Goal: Navigation & Orientation: Find specific page/section

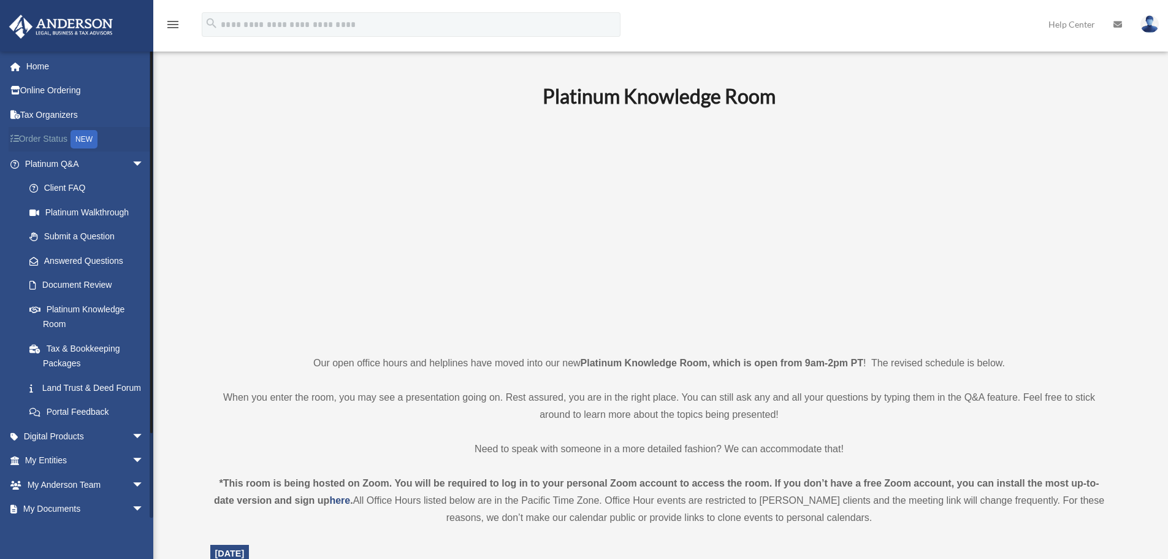
scroll to position [122, 0]
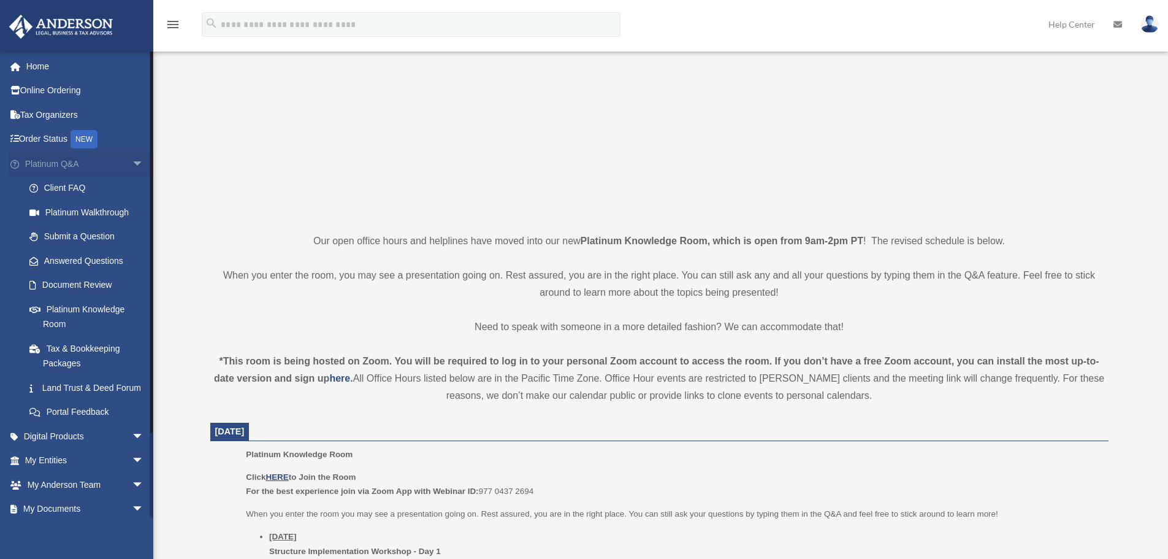
click at [132, 158] on span "arrow_drop_down" at bounding box center [144, 163] width 25 height 25
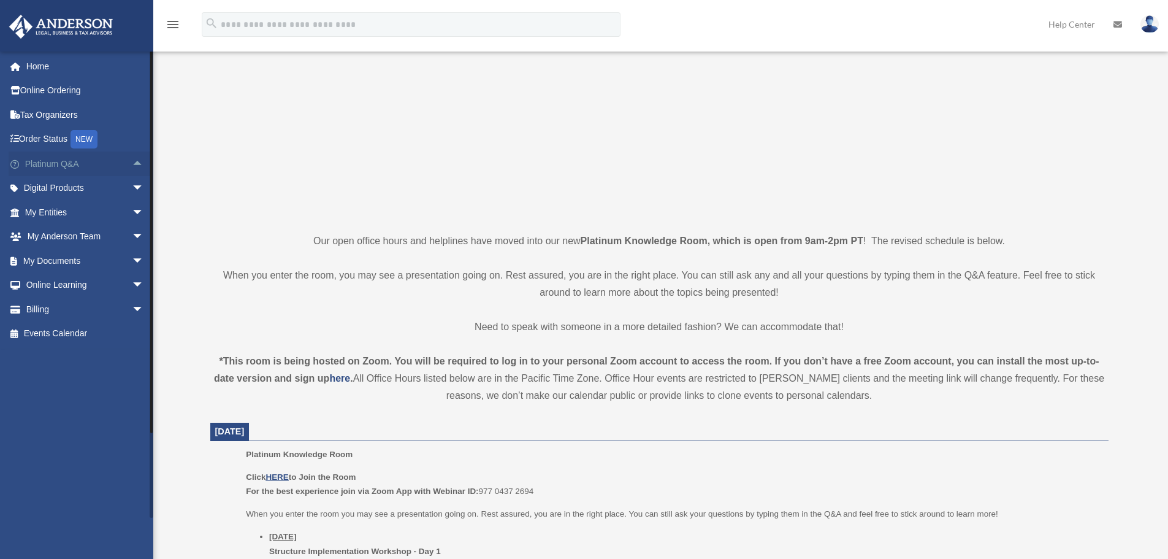
click at [132, 163] on span "arrow_drop_up" at bounding box center [144, 163] width 25 height 25
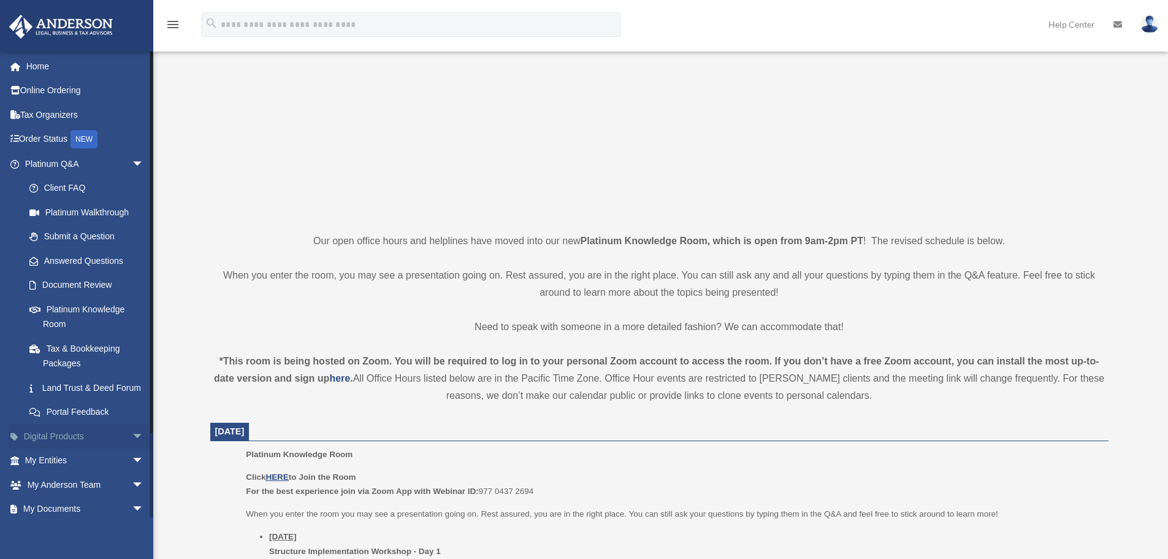
click at [114, 448] on link "Digital Products arrow_drop_down" at bounding box center [86, 436] width 154 height 25
click at [132, 448] on span "arrow_drop_down" at bounding box center [144, 436] width 25 height 25
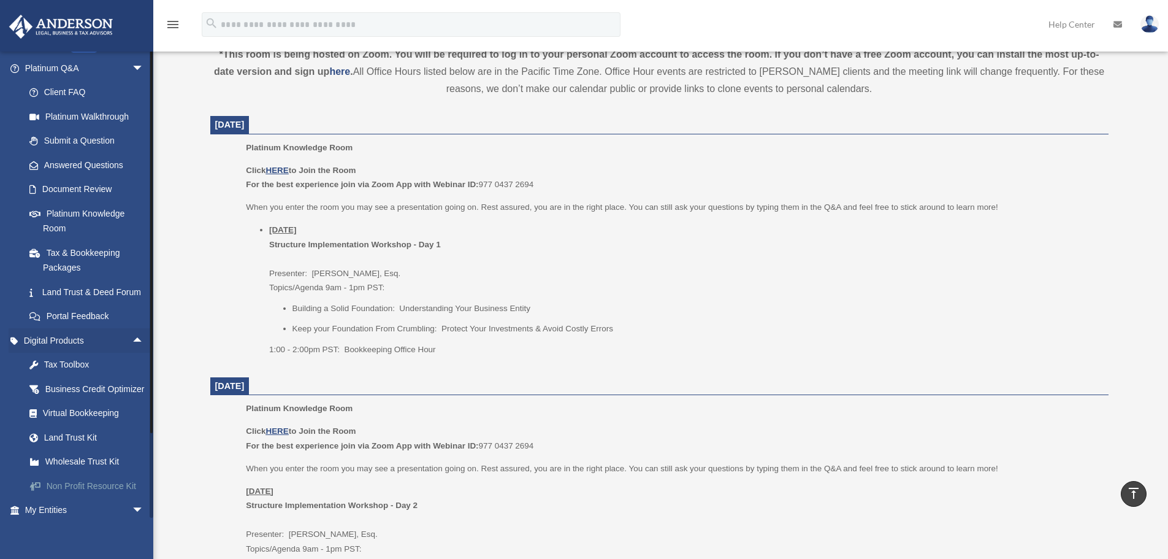
scroll to position [184, 0]
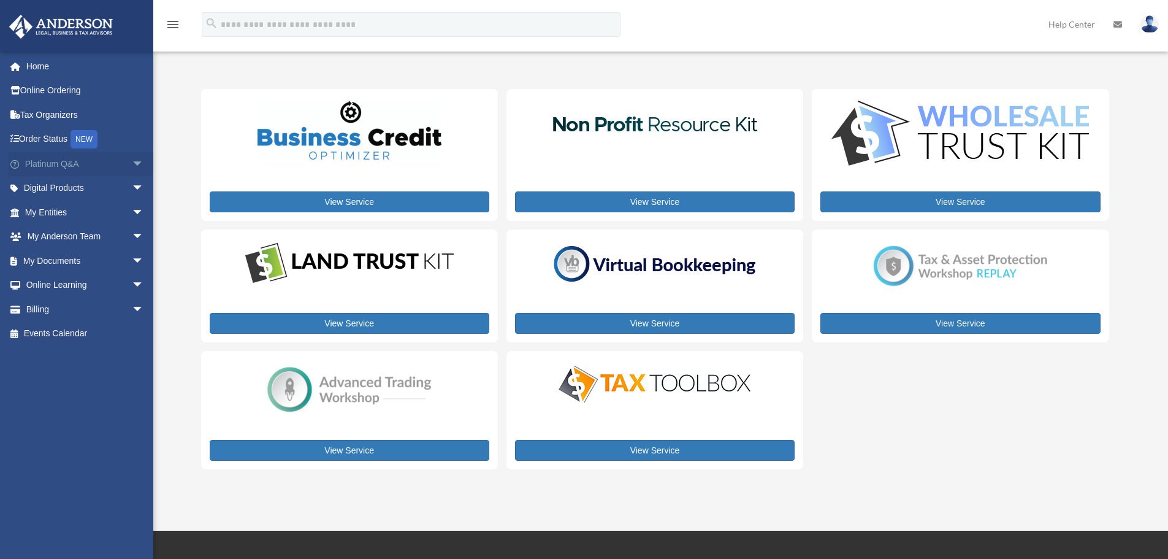
click at [132, 161] on span "arrow_drop_down" at bounding box center [144, 163] width 25 height 25
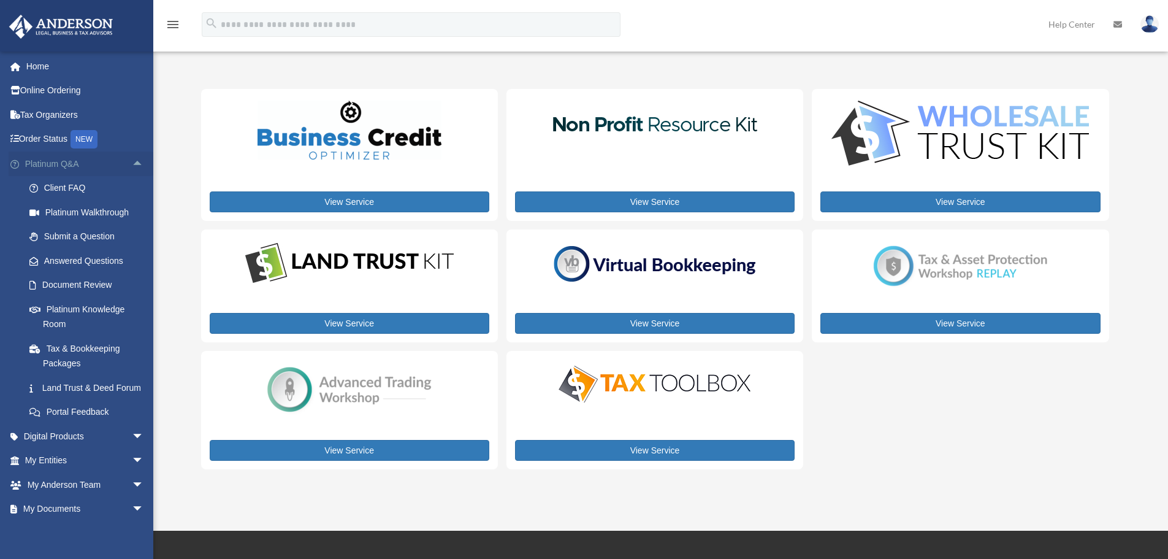
click at [132, 160] on span "arrow_drop_up" at bounding box center [144, 163] width 25 height 25
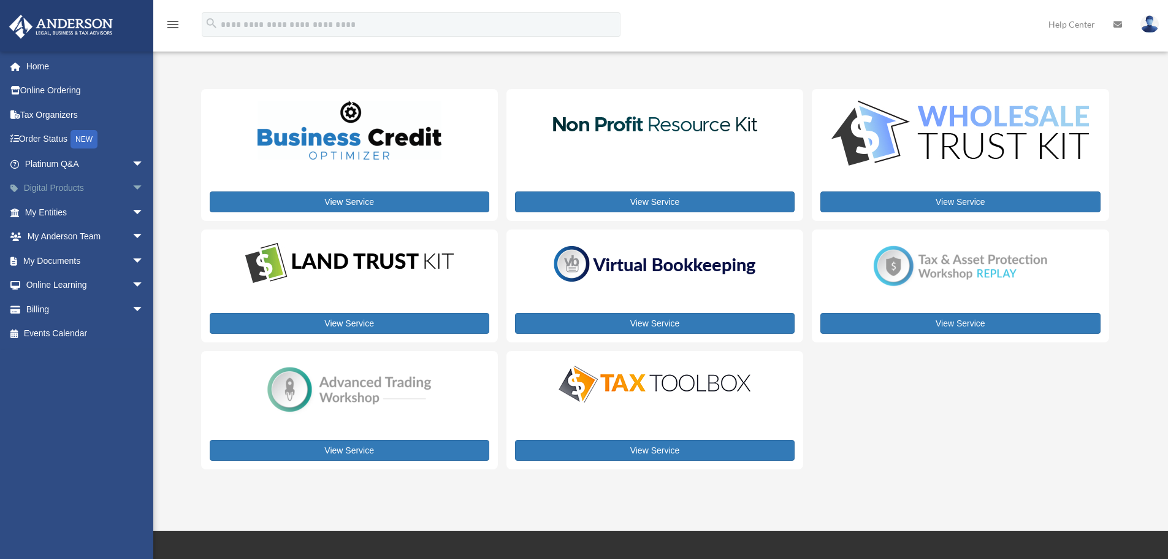
click at [132, 193] on span "arrow_drop_down" at bounding box center [144, 188] width 25 height 25
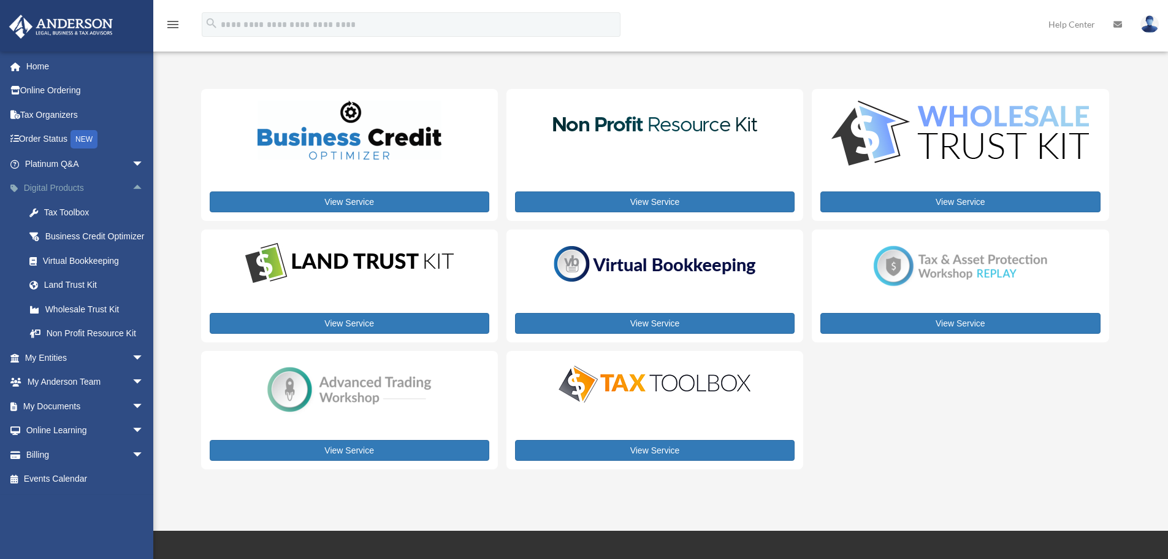
click at [134, 185] on span "arrow_drop_up" at bounding box center [144, 188] width 25 height 25
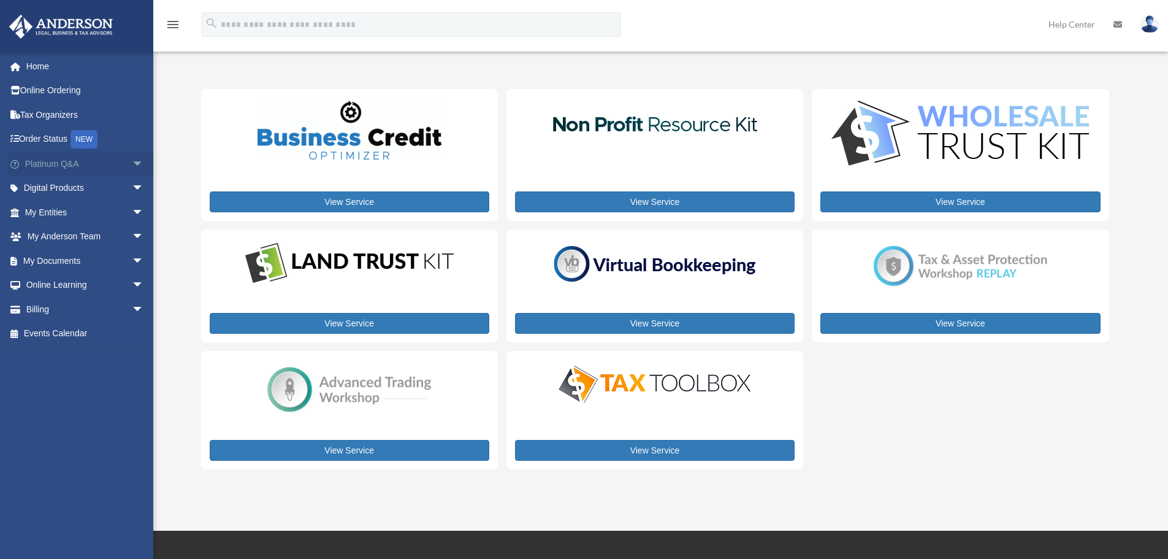
click at [132, 166] on span "arrow_drop_down" at bounding box center [144, 163] width 25 height 25
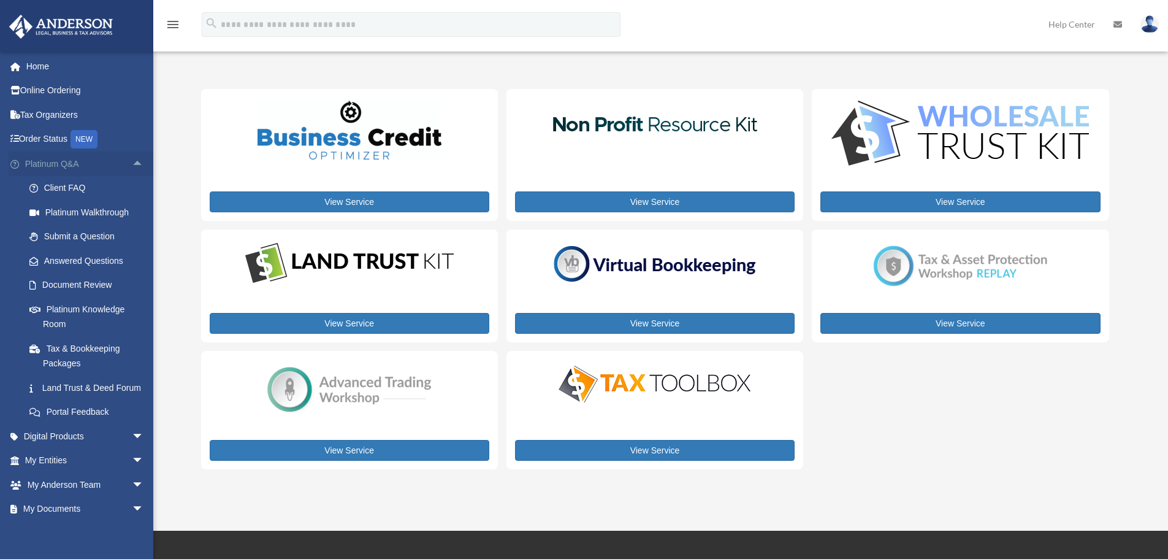
click at [132, 161] on span "arrow_drop_up" at bounding box center [144, 163] width 25 height 25
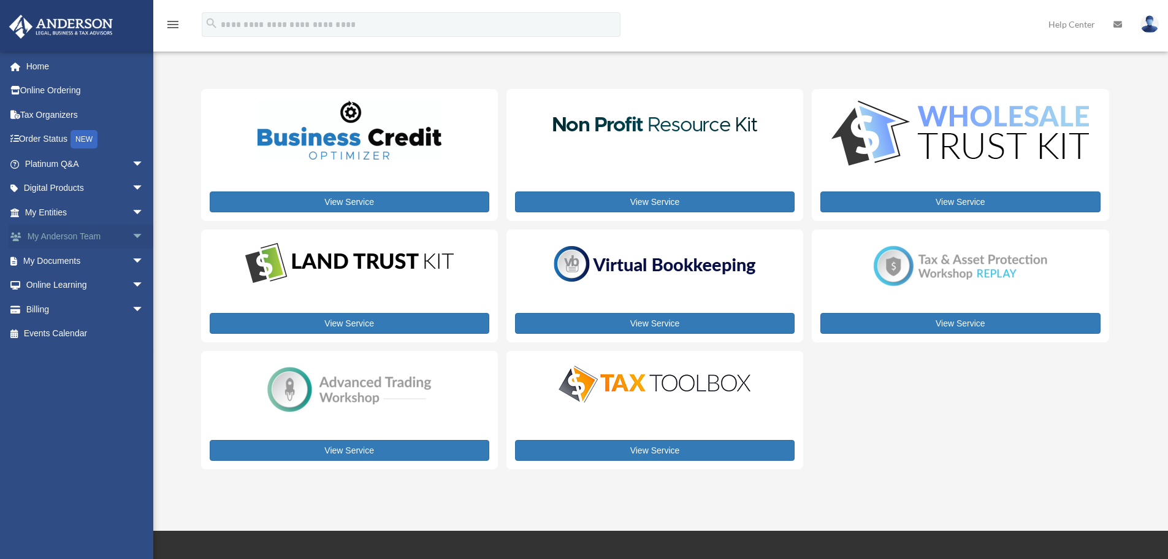
click at [132, 235] on span "arrow_drop_down" at bounding box center [144, 236] width 25 height 25
click at [132, 237] on span "arrow_drop_up" at bounding box center [144, 236] width 25 height 25
click at [132, 262] on span "arrow_drop_down" at bounding box center [144, 260] width 25 height 25
click at [132, 262] on span "arrow_drop_up" at bounding box center [144, 260] width 25 height 25
click at [132, 240] on span "arrow_drop_down" at bounding box center [144, 236] width 25 height 25
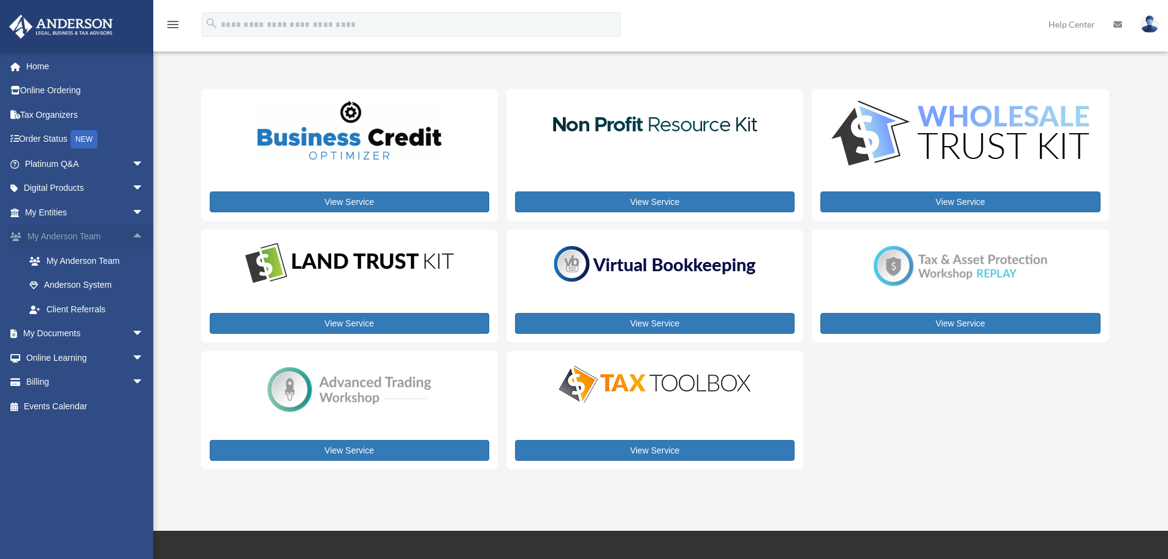
click at [132, 231] on span "arrow_drop_up" at bounding box center [144, 236] width 25 height 25
click at [132, 215] on span "arrow_drop_down" at bounding box center [144, 212] width 25 height 25
click at [132, 186] on span "arrow_drop_down" at bounding box center [144, 188] width 25 height 25
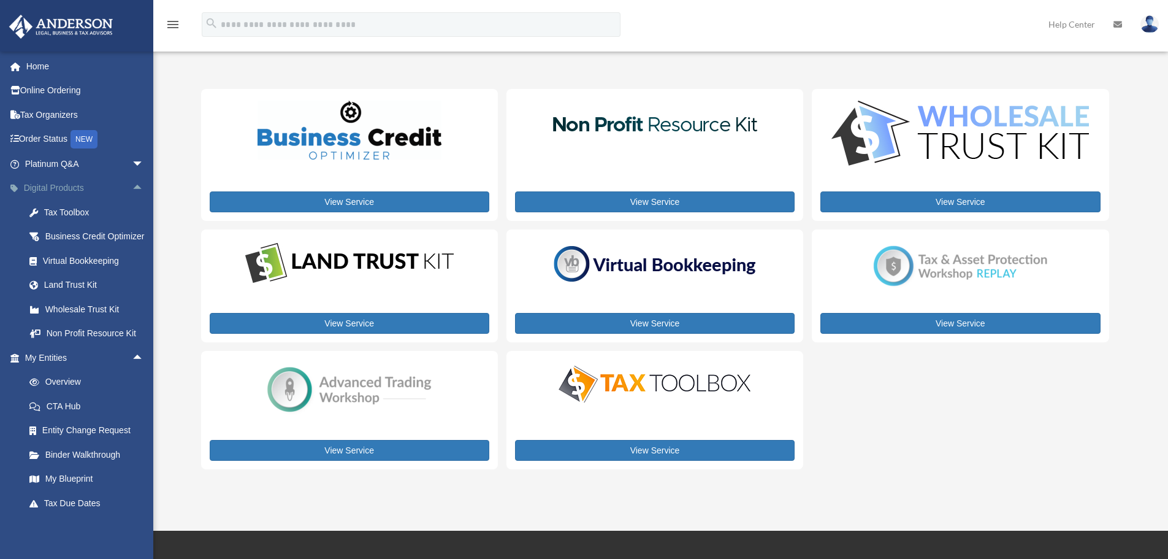
click at [132, 188] on span "arrow_drop_up" at bounding box center [144, 188] width 25 height 25
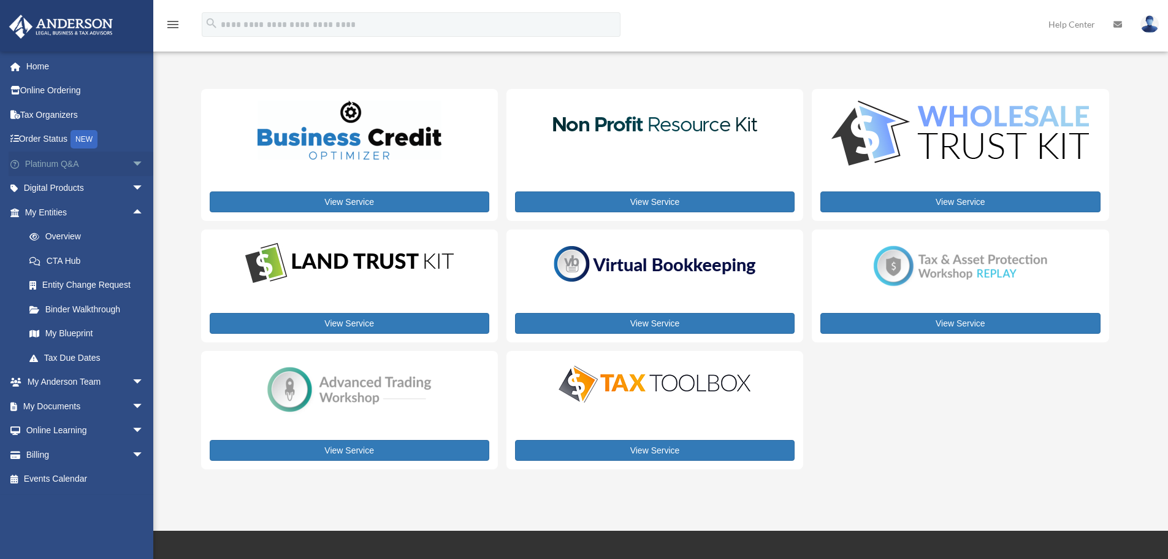
click at [132, 164] on span "arrow_drop_down" at bounding box center [144, 163] width 25 height 25
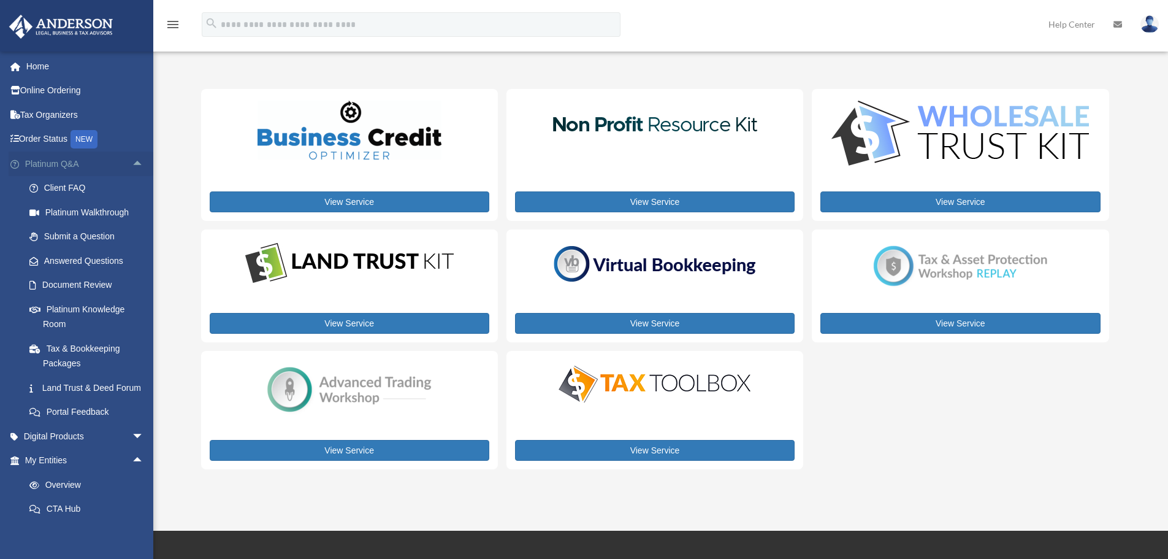
click at [132, 164] on span "arrow_drop_up" at bounding box center [144, 163] width 25 height 25
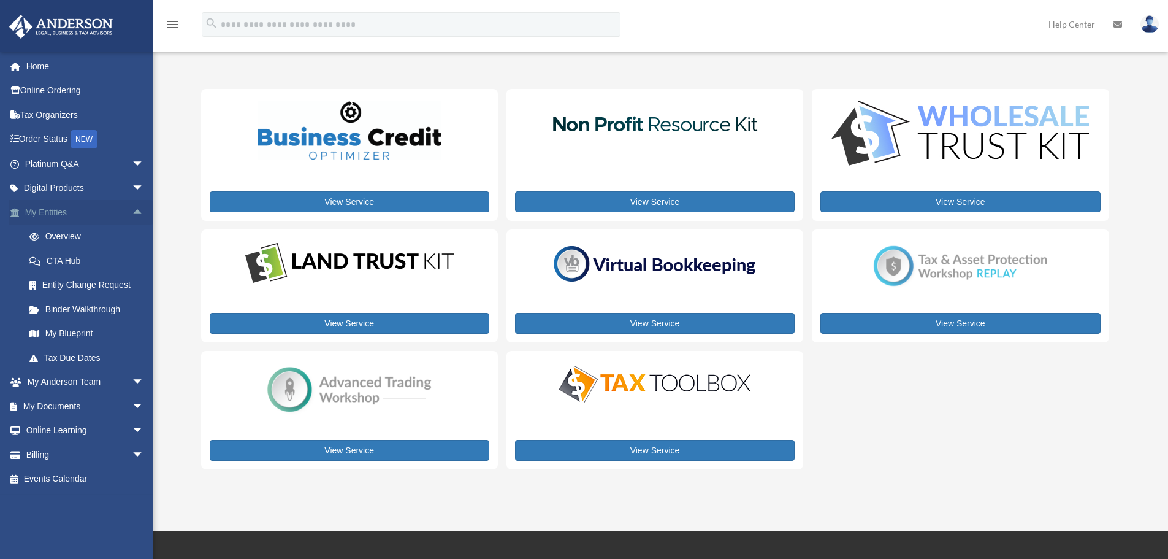
click at [132, 209] on span "arrow_drop_up" at bounding box center [144, 212] width 25 height 25
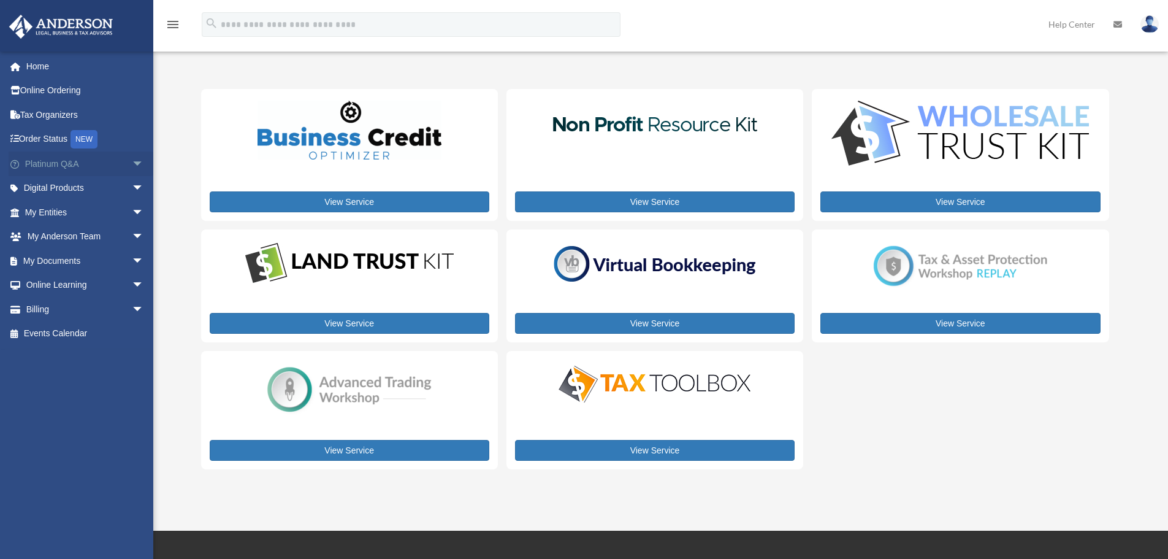
click at [132, 164] on span "arrow_drop_down" at bounding box center [144, 163] width 25 height 25
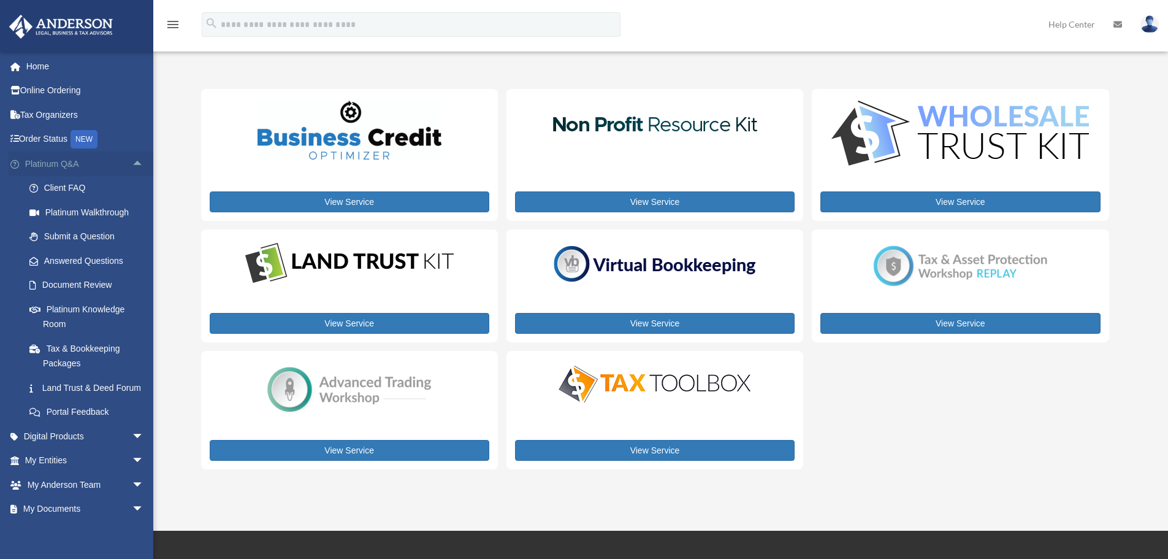
click at [132, 164] on span "arrow_drop_up" at bounding box center [144, 163] width 25 height 25
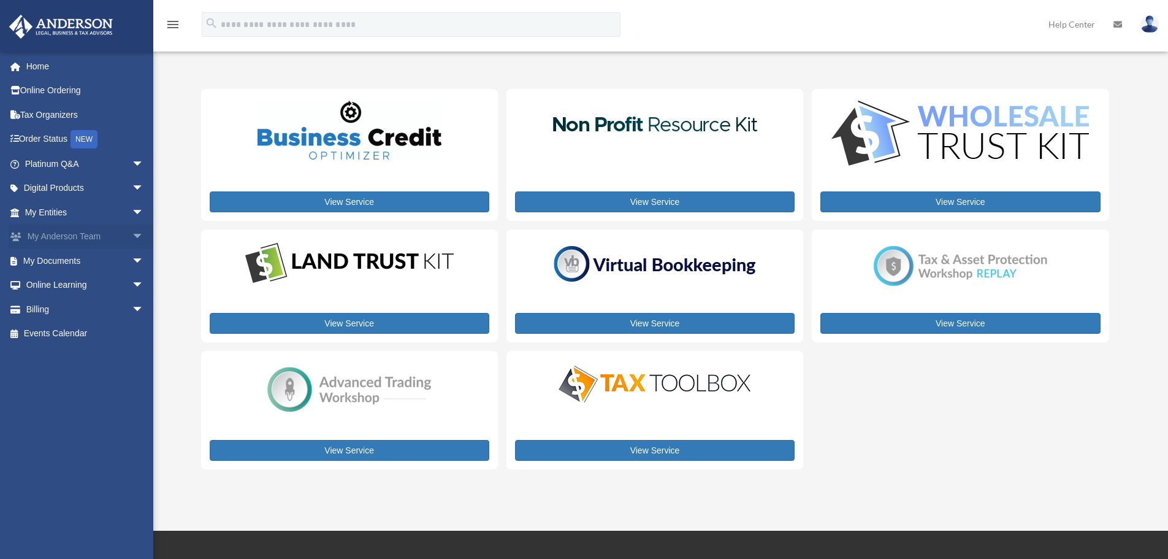
click at [132, 237] on span "arrow_drop_down" at bounding box center [144, 236] width 25 height 25
click at [132, 163] on span "arrow_drop_down" at bounding box center [144, 163] width 25 height 25
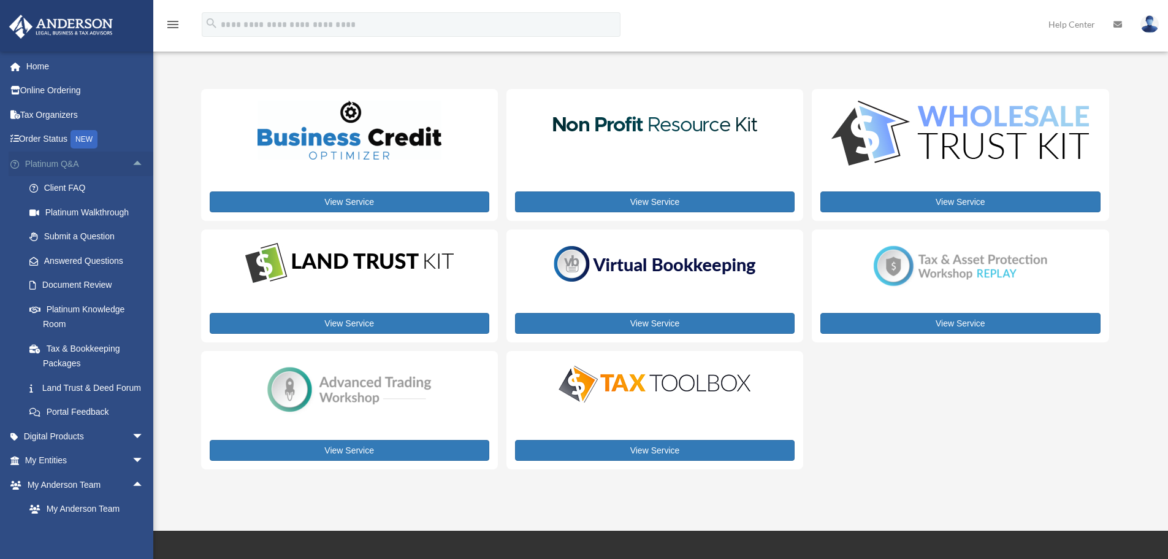
click at [132, 163] on span "arrow_drop_up" at bounding box center [144, 163] width 25 height 25
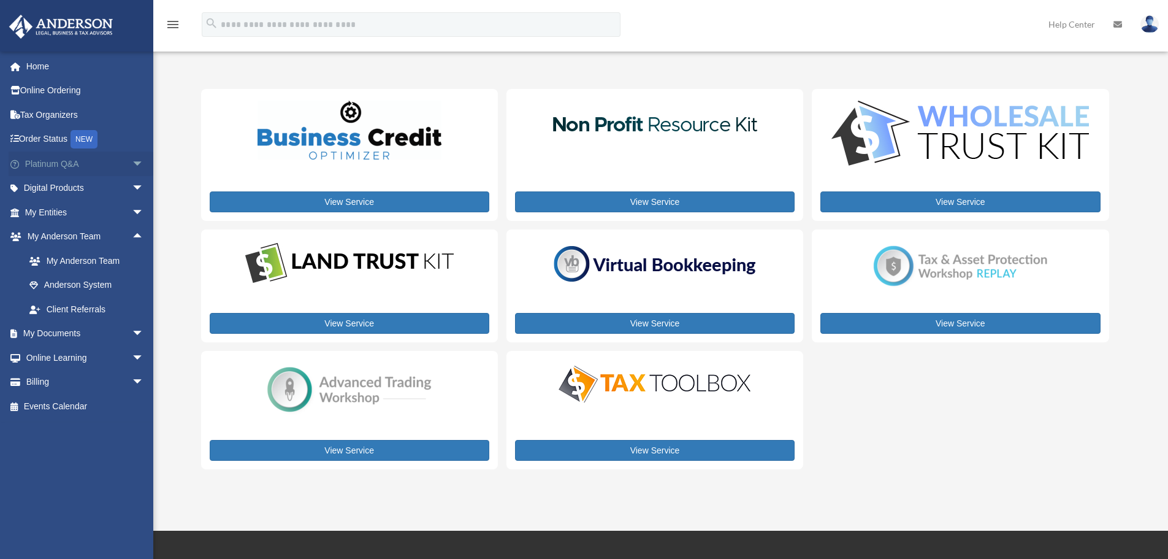
click at [132, 163] on span "arrow_drop_down" at bounding box center [144, 163] width 25 height 25
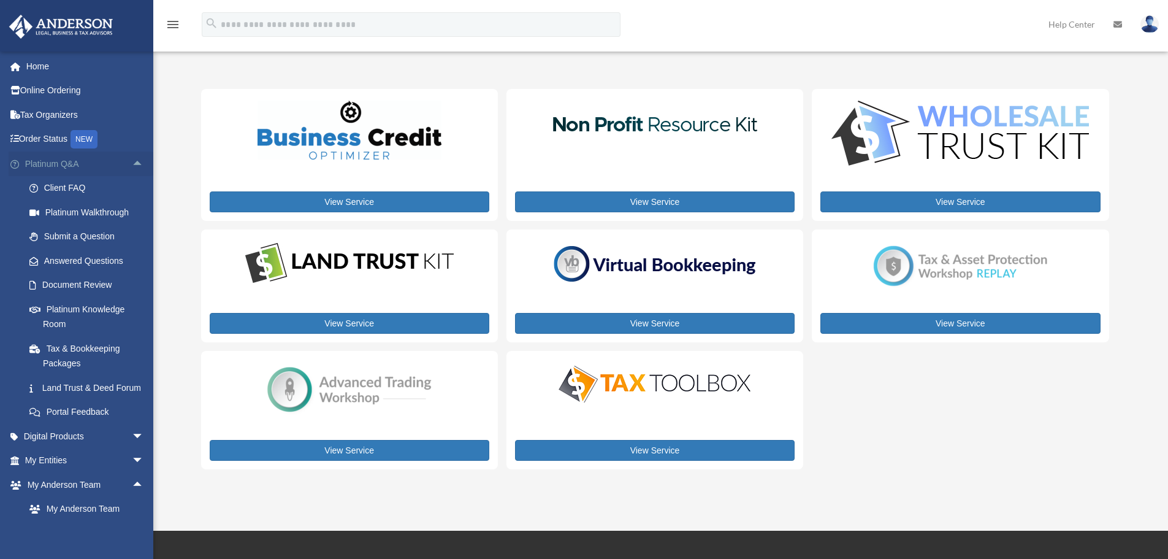
click at [132, 163] on span "arrow_drop_up" at bounding box center [144, 163] width 25 height 25
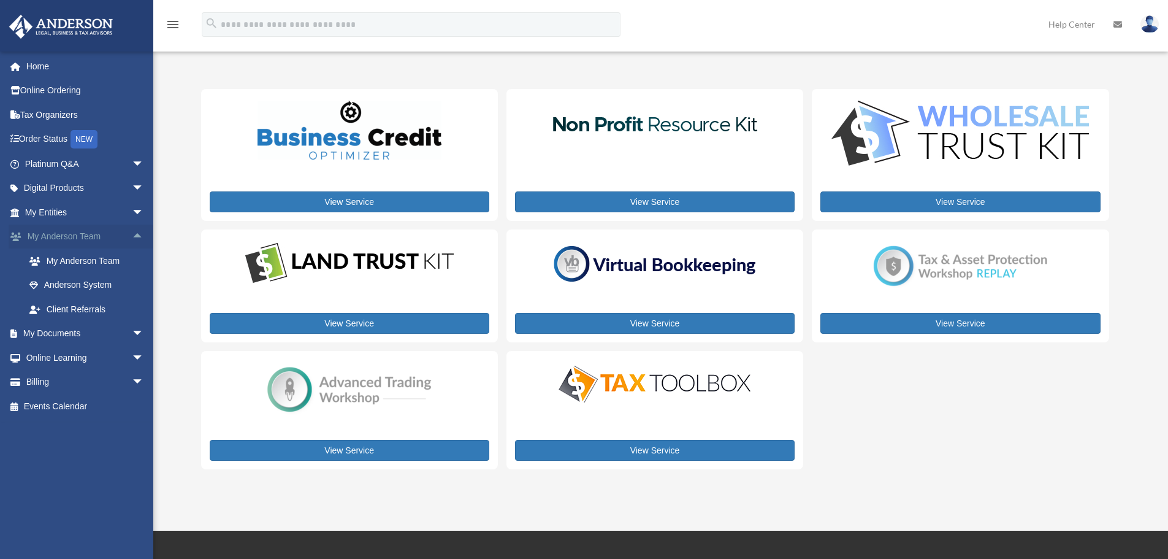
click at [132, 237] on span "arrow_drop_up" at bounding box center [144, 236] width 25 height 25
click at [132, 217] on span "arrow_drop_down" at bounding box center [144, 212] width 25 height 25
click at [132, 217] on span "arrow_drop_up" at bounding box center [144, 212] width 25 height 25
click at [132, 194] on span "arrow_drop_down" at bounding box center [144, 188] width 25 height 25
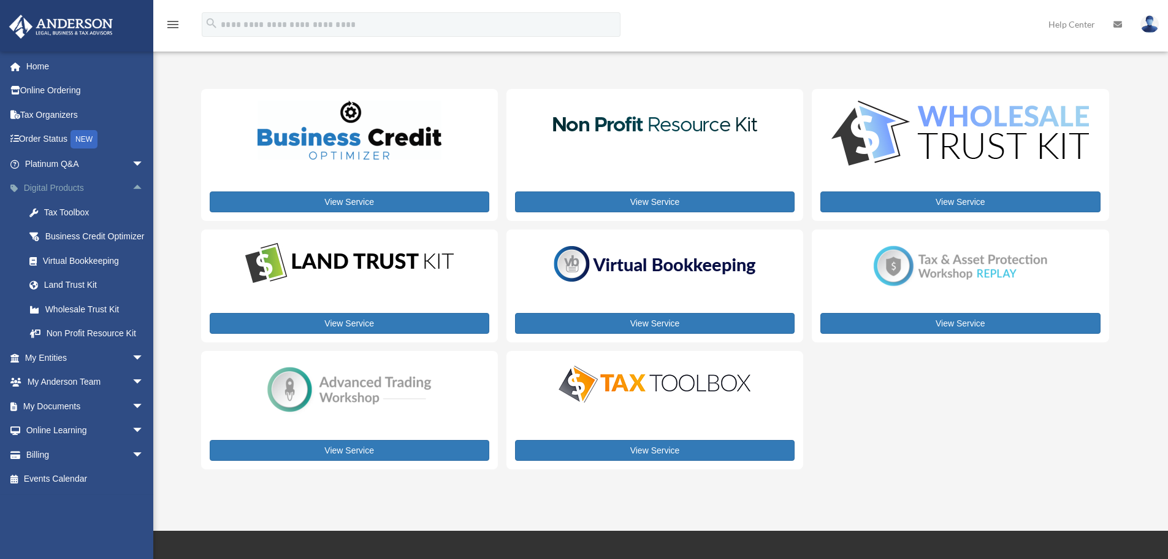
click at [132, 193] on span "arrow_drop_up" at bounding box center [144, 188] width 25 height 25
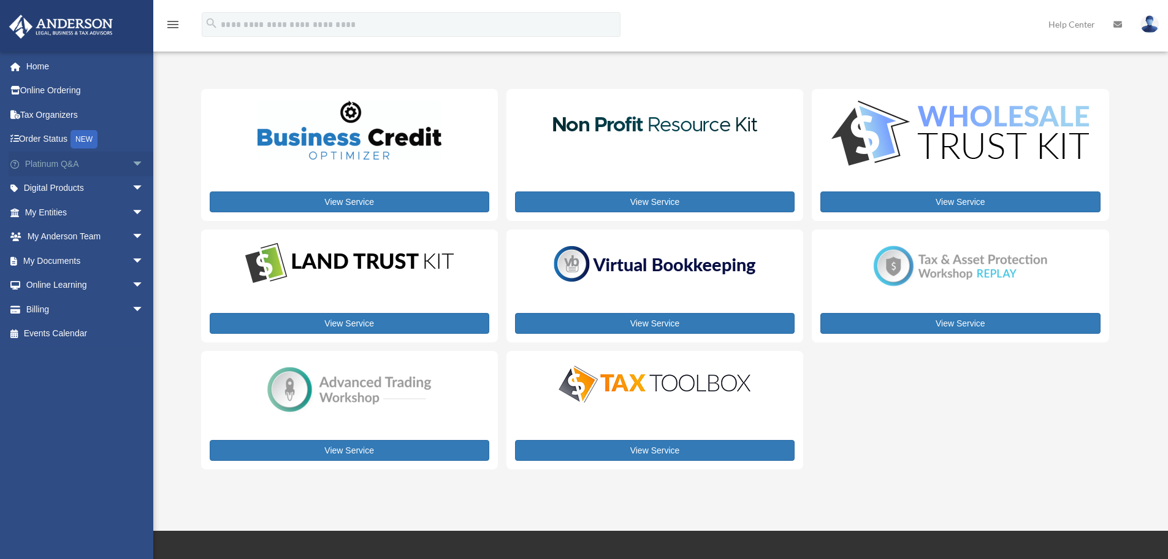
click at [132, 166] on span "arrow_drop_down" at bounding box center [144, 163] width 25 height 25
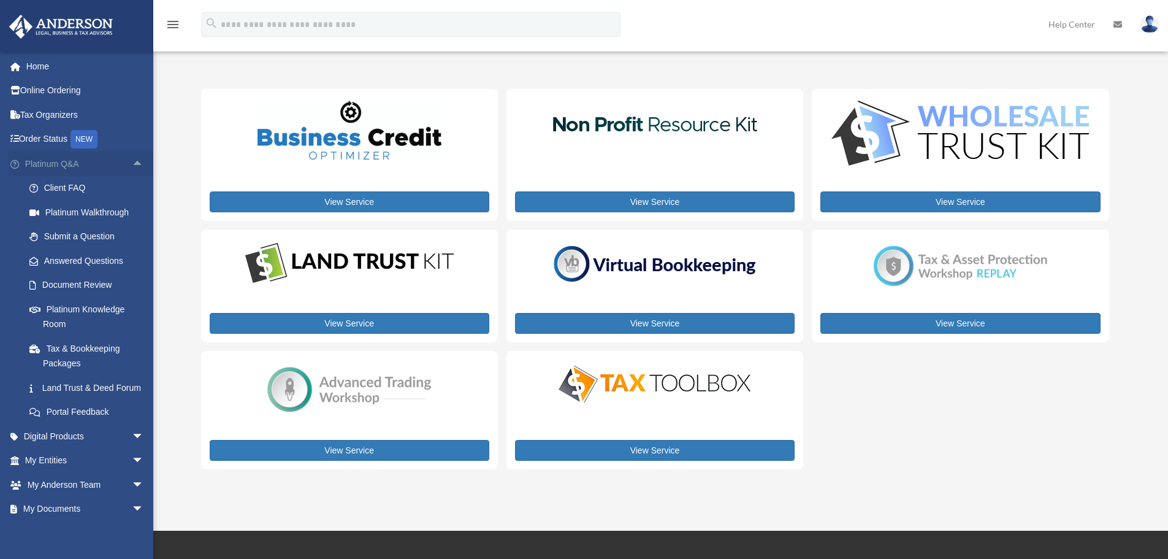
click at [132, 166] on span "arrow_drop_up" at bounding box center [144, 163] width 25 height 25
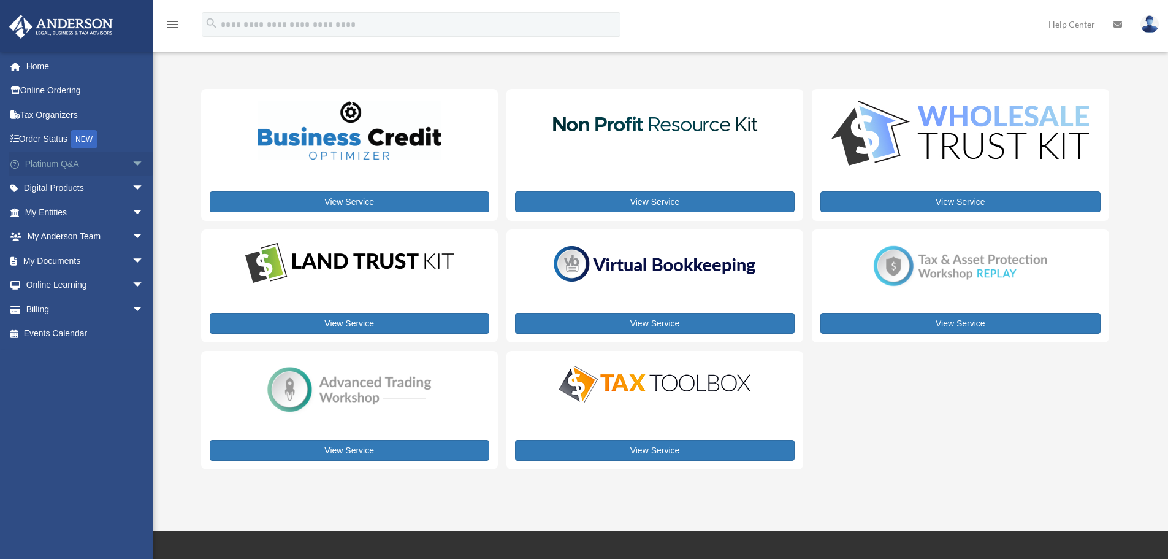
click at [132, 166] on span "arrow_drop_down" at bounding box center [144, 163] width 25 height 25
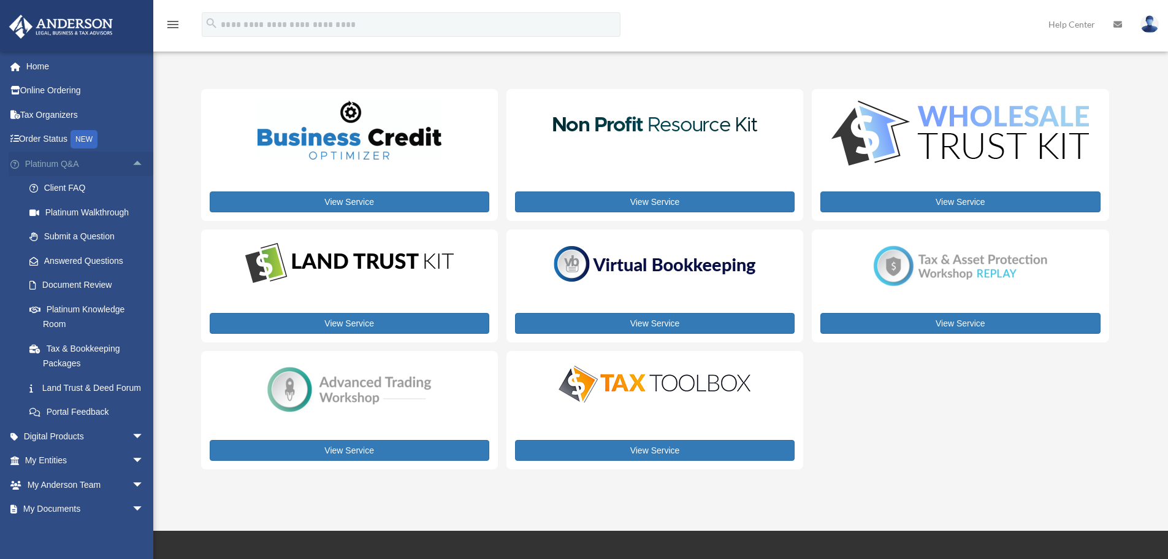
click at [132, 172] on span "arrow_drop_up" at bounding box center [144, 163] width 25 height 25
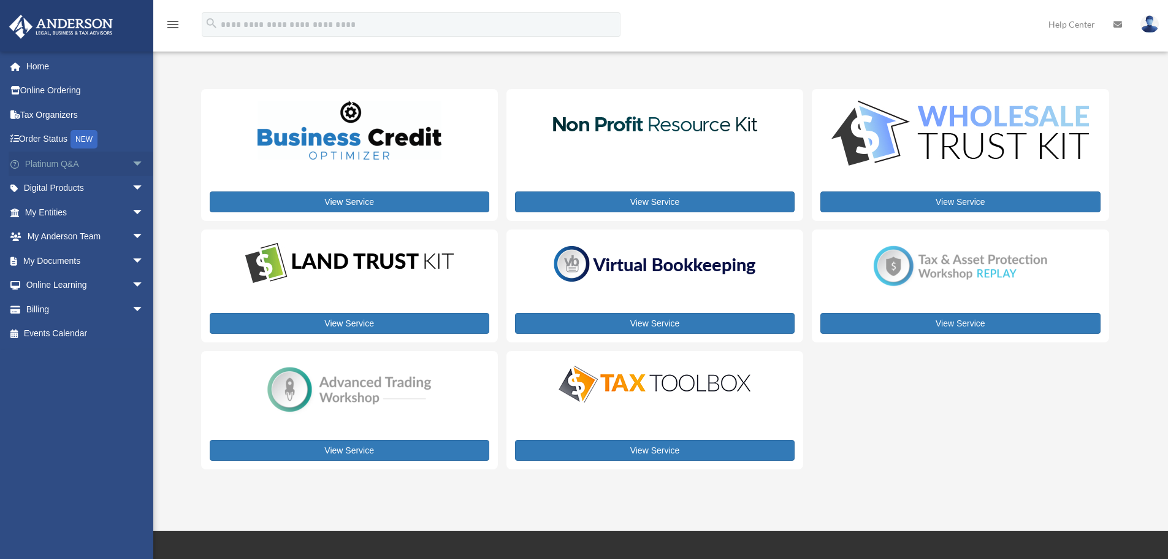
click at [132, 167] on span "arrow_drop_down" at bounding box center [144, 163] width 25 height 25
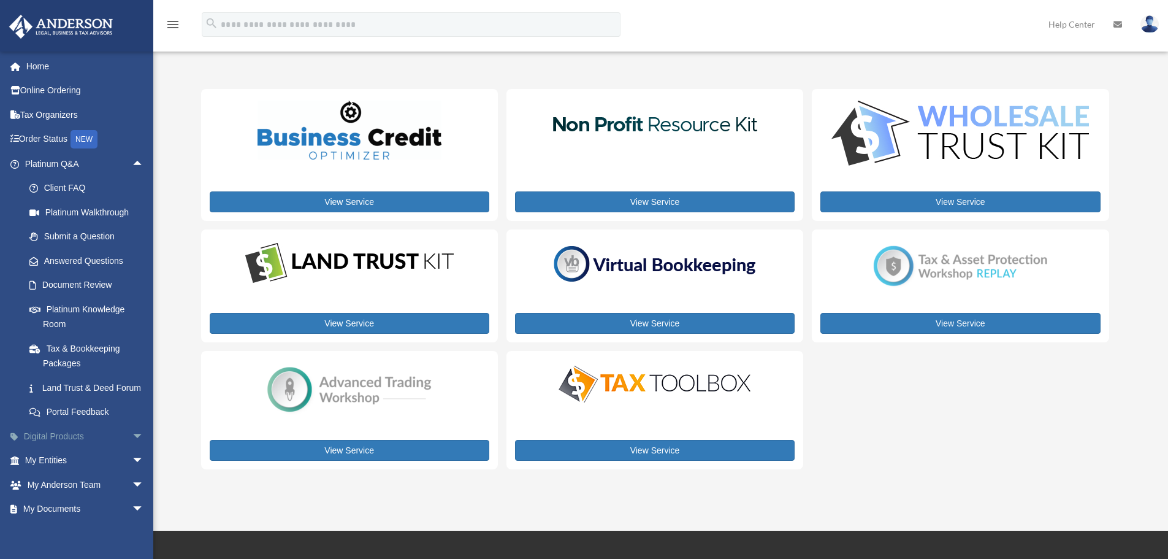
click at [132, 449] on span "arrow_drop_down" at bounding box center [144, 436] width 25 height 25
click at [132, 164] on span "arrow_drop_up" at bounding box center [144, 163] width 25 height 25
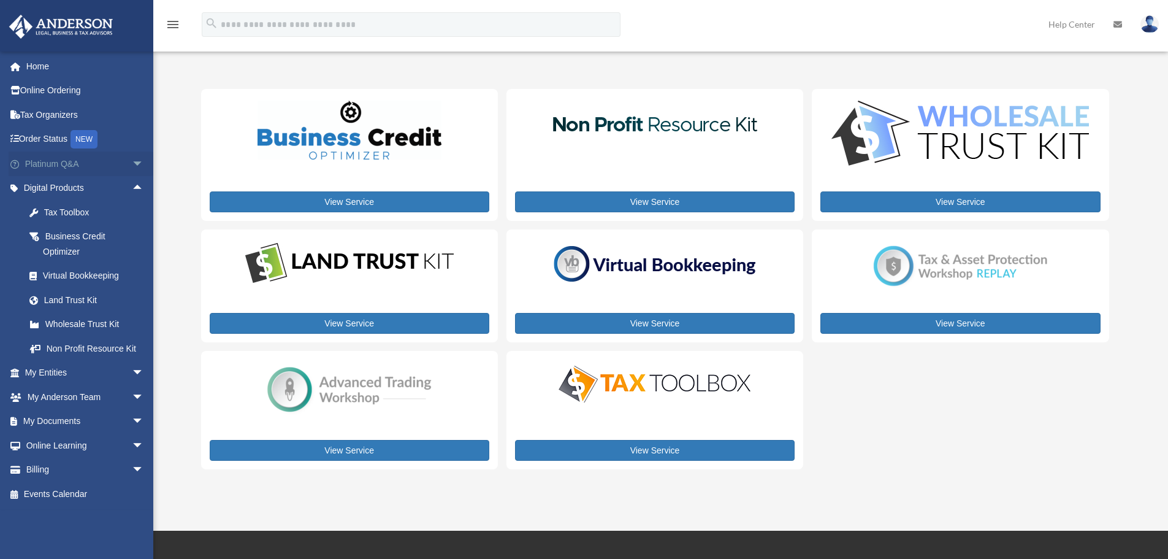
click at [132, 162] on span "arrow_drop_down" at bounding box center [144, 163] width 25 height 25
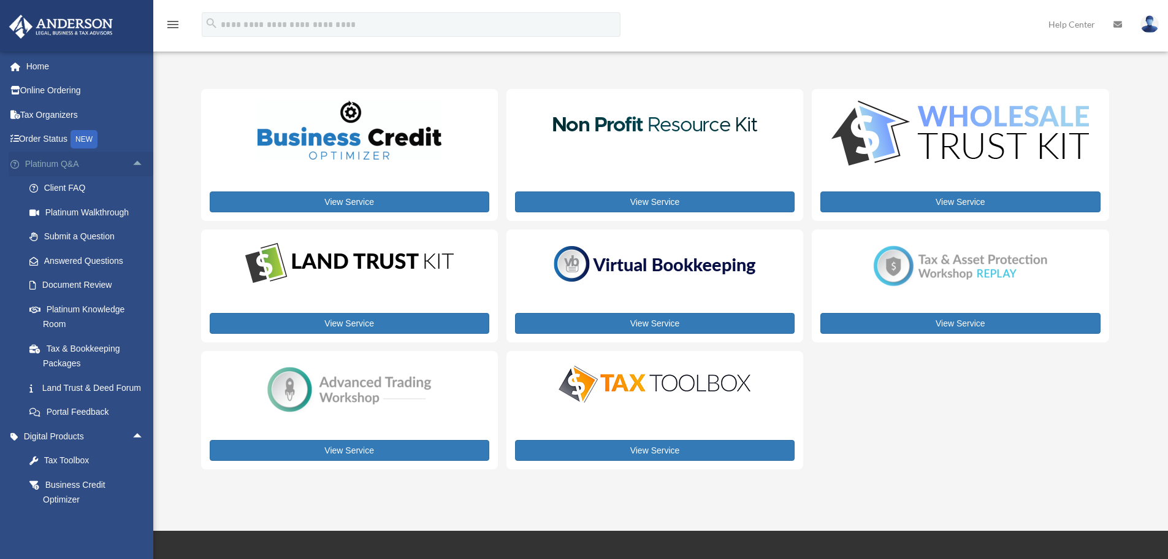
click at [132, 162] on span "arrow_drop_up" at bounding box center [144, 163] width 25 height 25
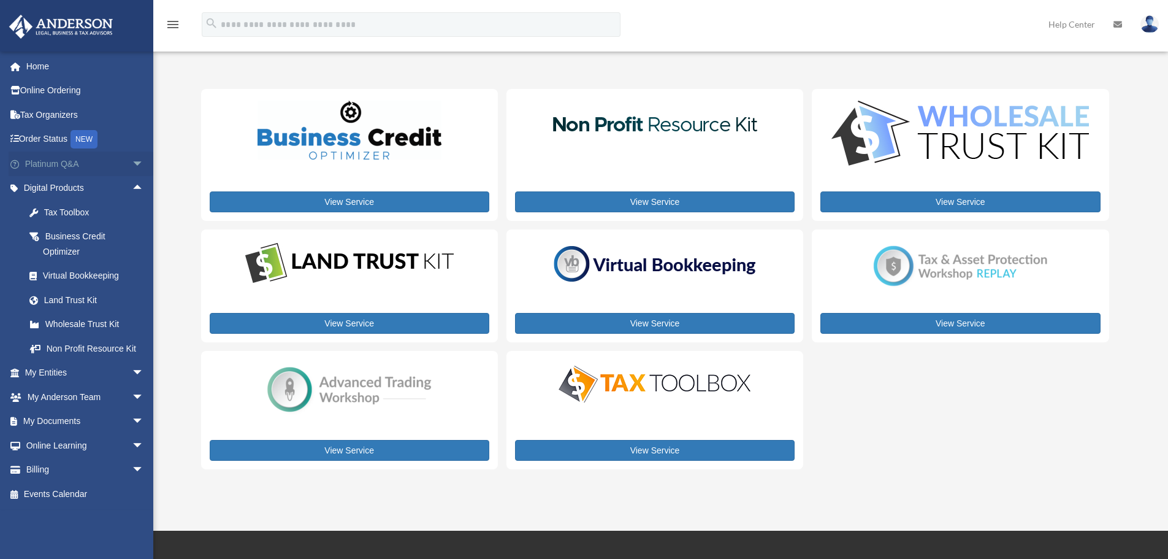
click at [132, 159] on span "arrow_drop_down" at bounding box center [144, 163] width 25 height 25
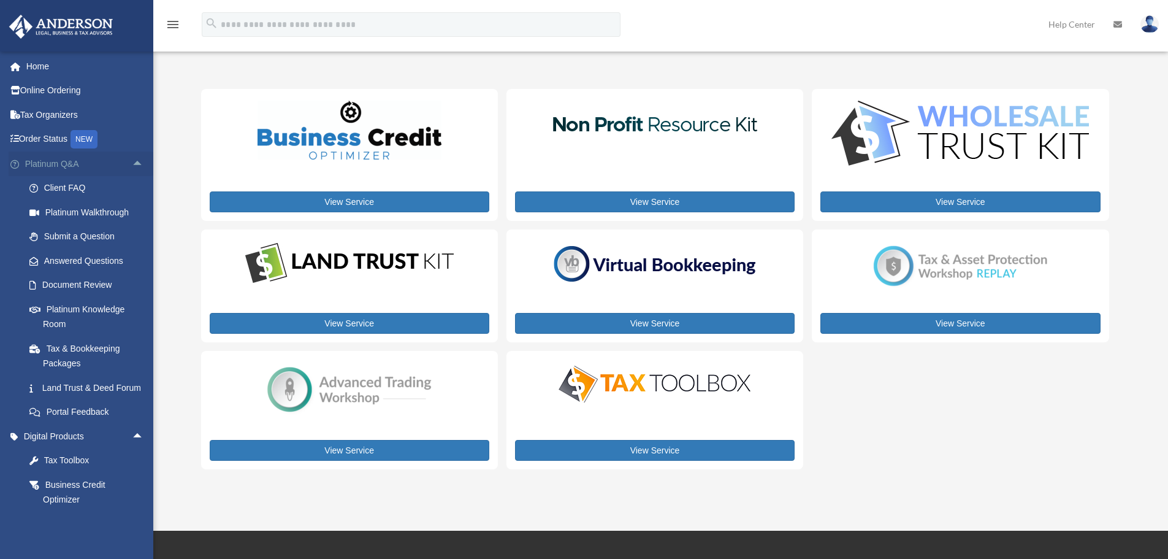
click at [132, 155] on span "arrow_drop_up" at bounding box center [144, 163] width 25 height 25
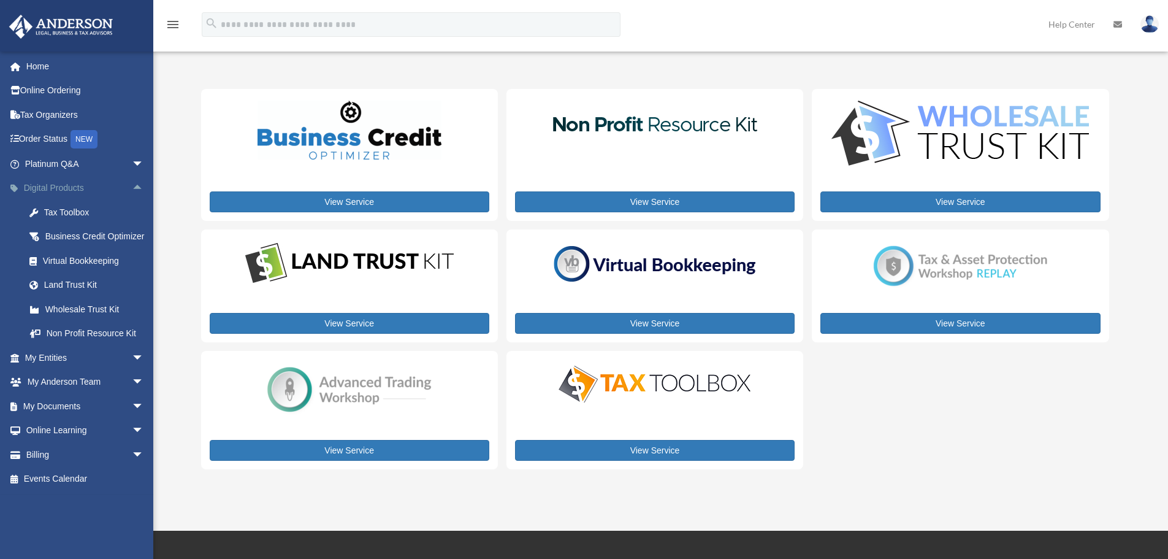
click at [132, 191] on span "arrow_drop_up" at bounding box center [144, 188] width 25 height 25
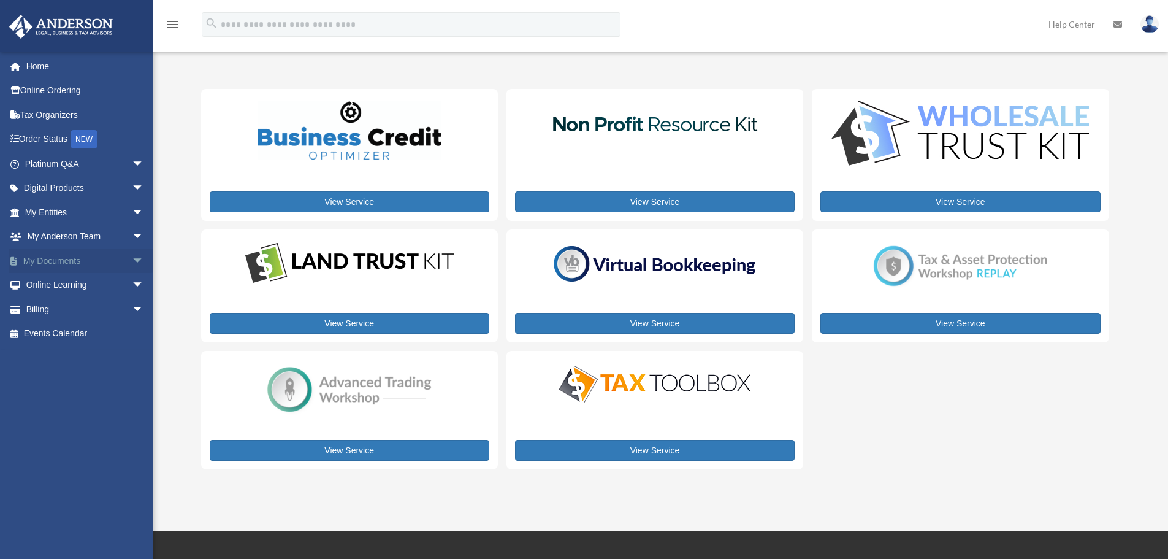
click at [132, 262] on span "arrow_drop_down" at bounding box center [144, 260] width 25 height 25
click at [132, 262] on span "arrow_drop_up" at bounding box center [144, 260] width 25 height 25
click at [132, 243] on span "arrow_drop_down" at bounding box center [144, 236] width 25 height 25
click at [132, 239] on span "arrow_drop_up" at bounding box center [144, 236] width 25 height 25
click at [132, 214] on span "arrow_drop_down" at bounding box center [144, 212] width 25 height 25
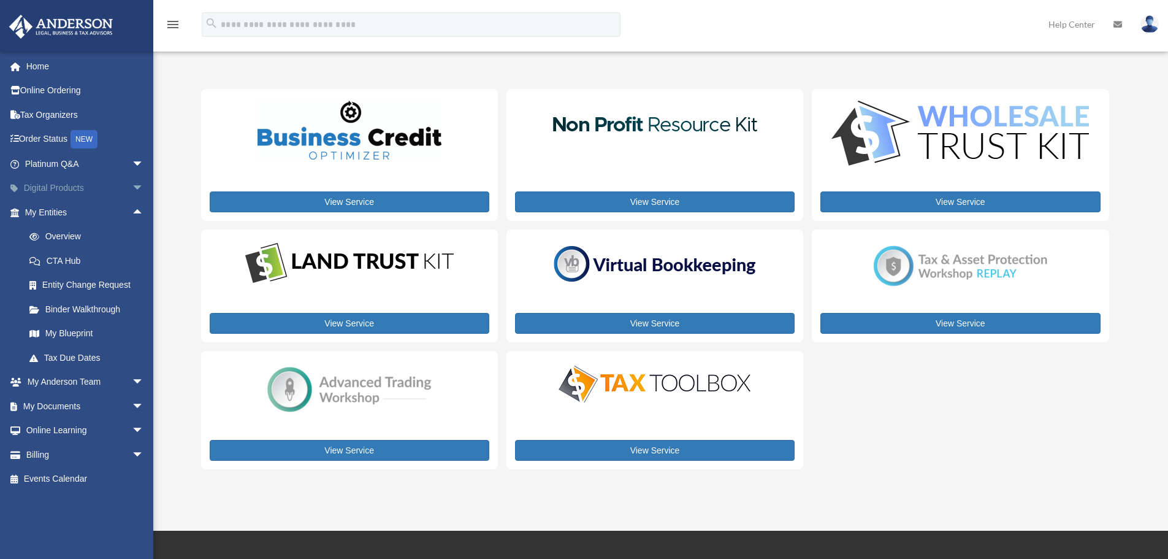
click at [132, 191] on span "arrow_drop_down" at bounding box center [144, 188] width 25 height 25
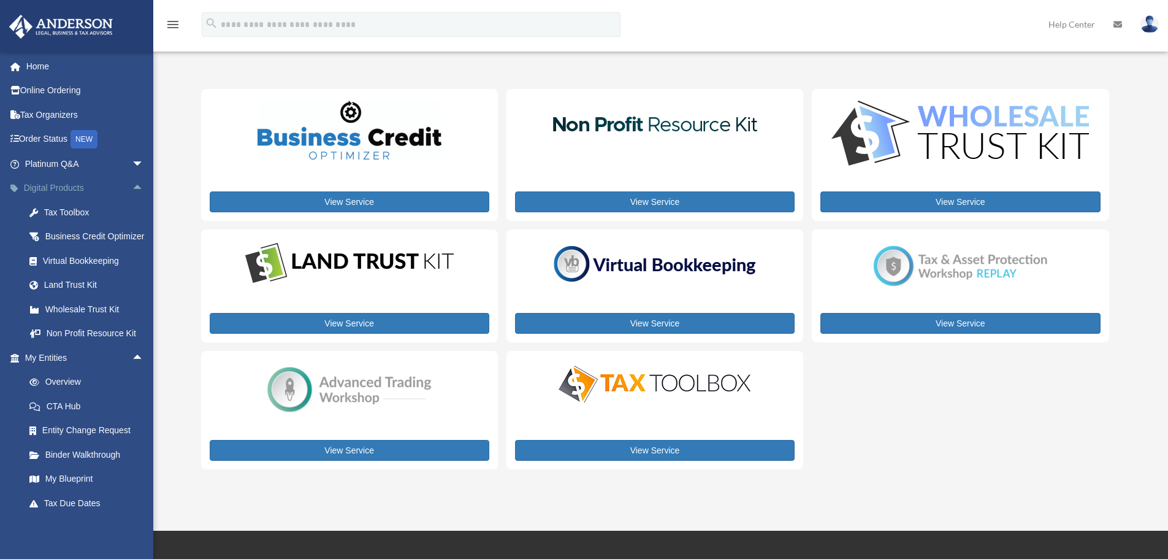
click at [132, 191] on span "arrow_drop_up" at bounding box center [144, 188] width 25 height 25
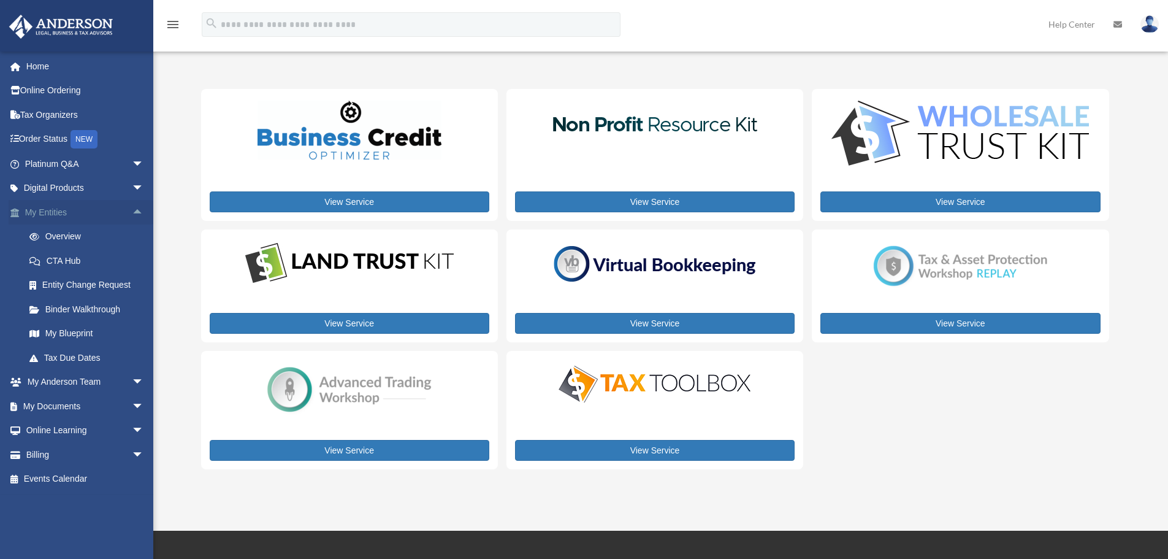
click at [132, 213] on span "arrow_drop_up" at bounding box center [144, 212] width 25 height 25
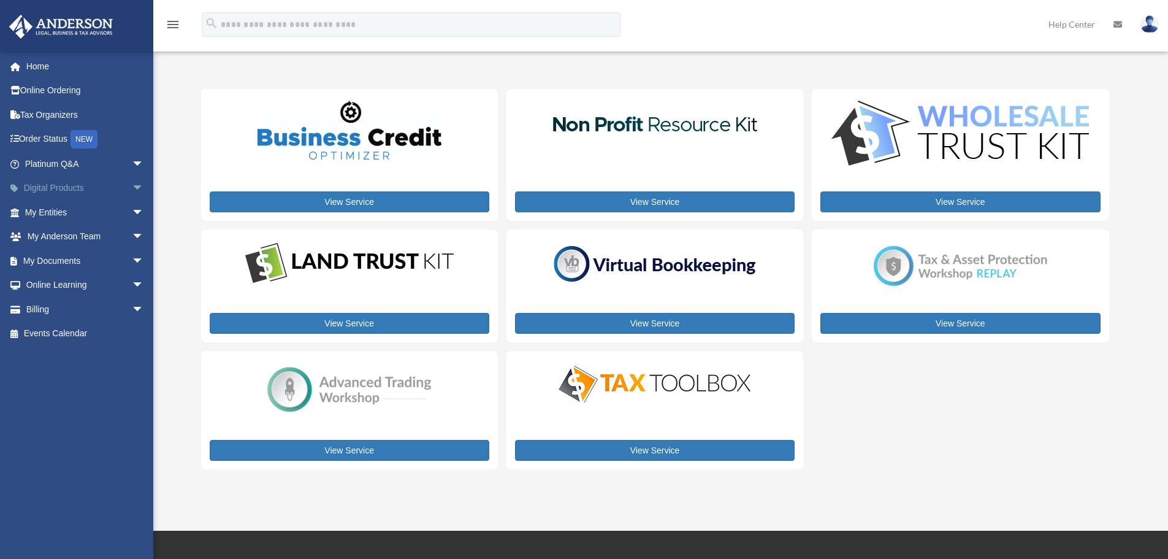
click at [132, 195] on span "arrow_drop_down" at bounding box center [144, 188] width 25 height 25
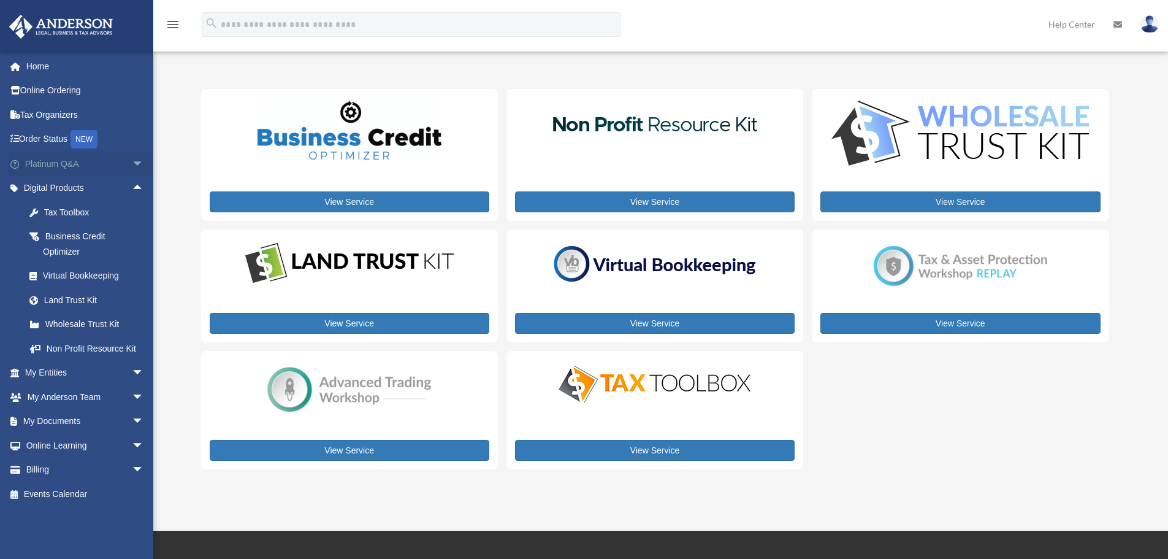
click at [132, 166] on span "arrow_drop_down" at bounding box center [144, 163] width 25 height 25
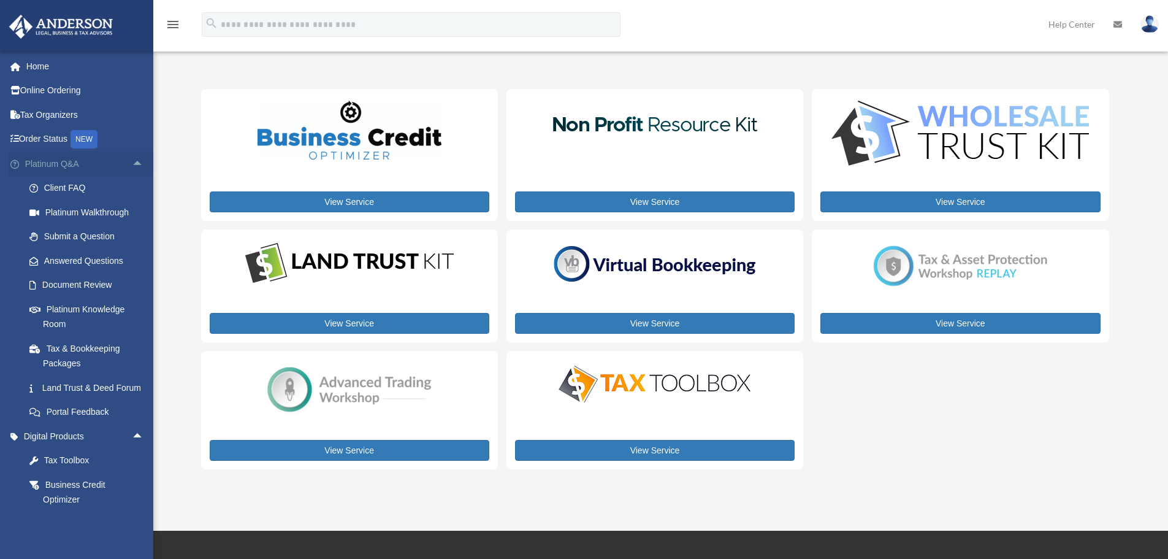
click at [132, 163] on span "arrow_drop_up" at bounding box center [144, 163] width 25 height 25
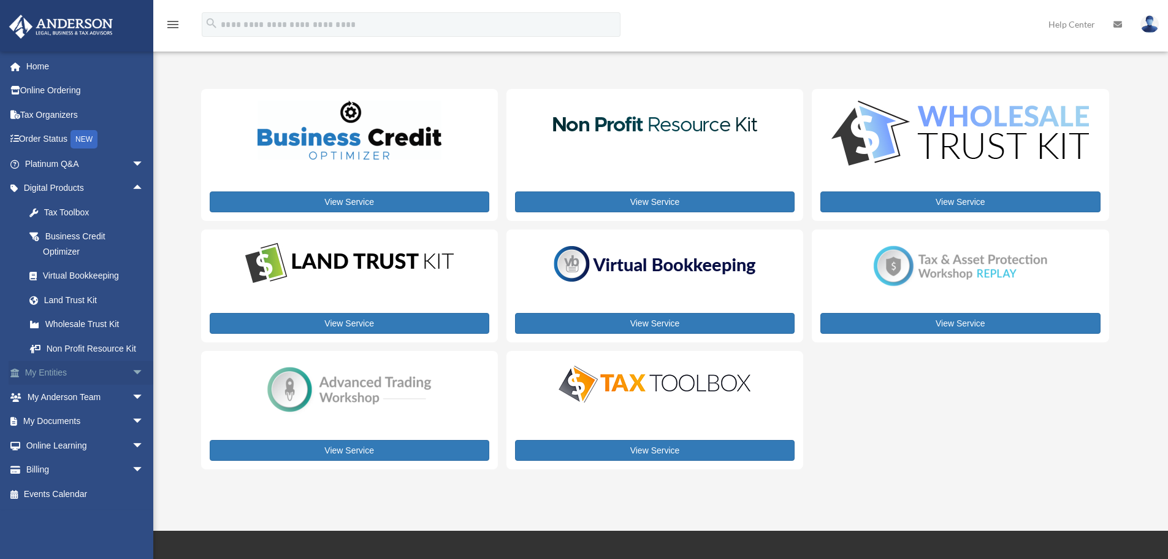
click at [132, 386] on span "arrow_drop_down" at bounding box center [144, 373] width 25 height 25
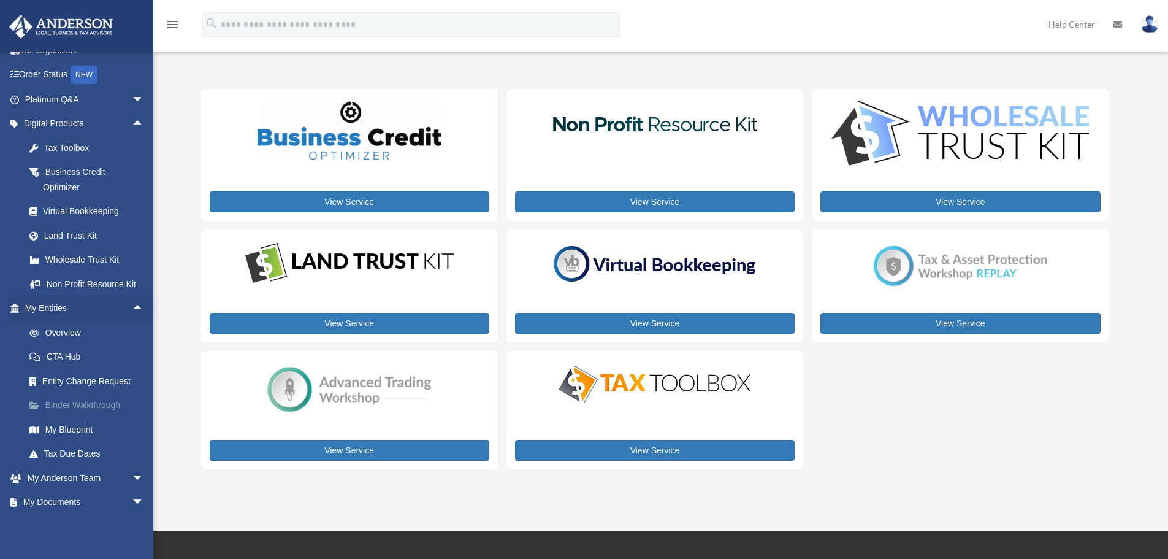
scroll to position [123, 0]
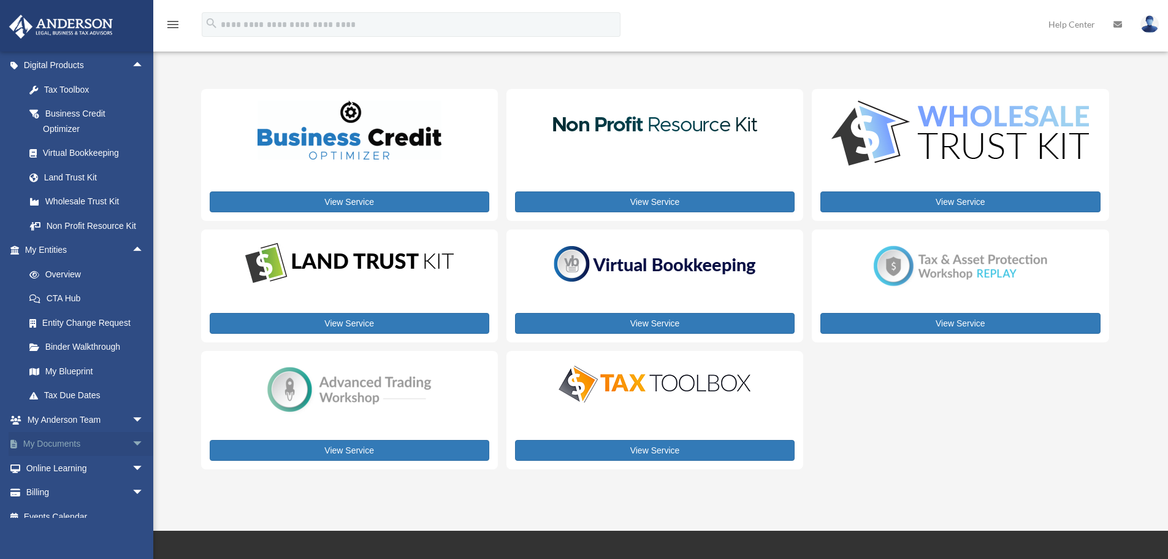
click at [132, 454] on span "arrow_drop_down" at bounding box center [144, 444] width 25 height 25
click at [1079, 72] on div "My Services date_range Published on Last updated [DATE] [DATE] by [PERSON_NAME]…" at bounding box center [659, 276] width 917 height 416
click at [132, 67] on span "arrow_drop_up" at bounding box center [144, 65] width 25 height 25
